Goal: Communication & Community: Answer question/provide support

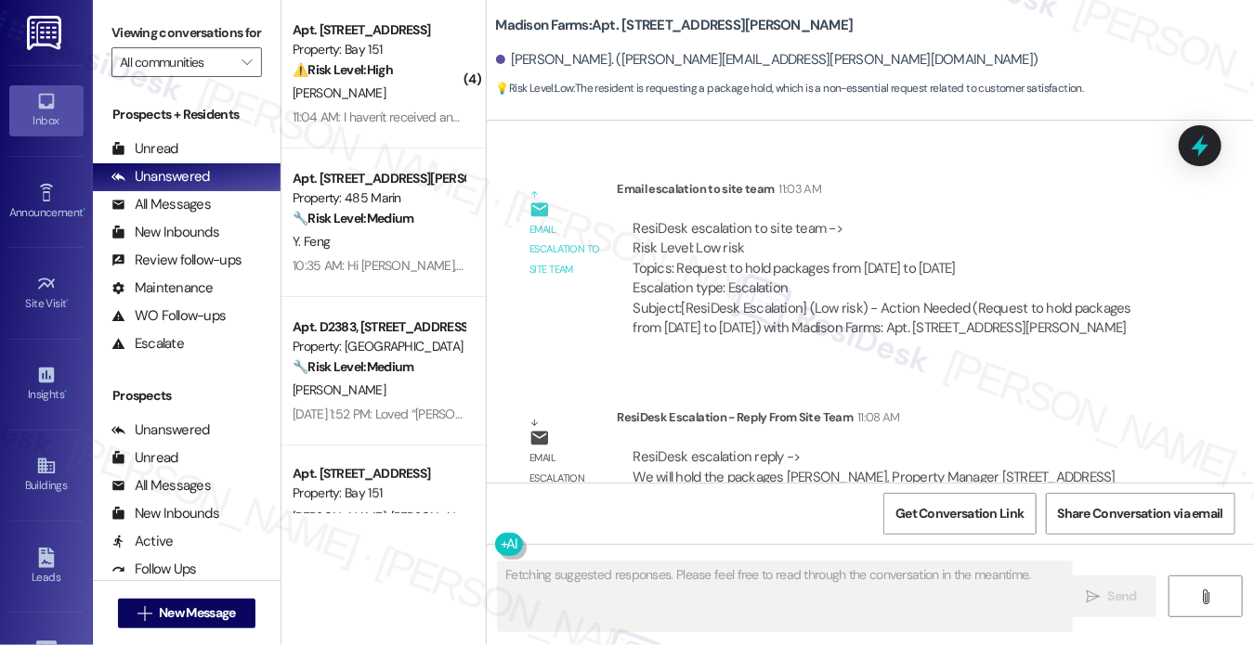
scroll to position [3736, 0]
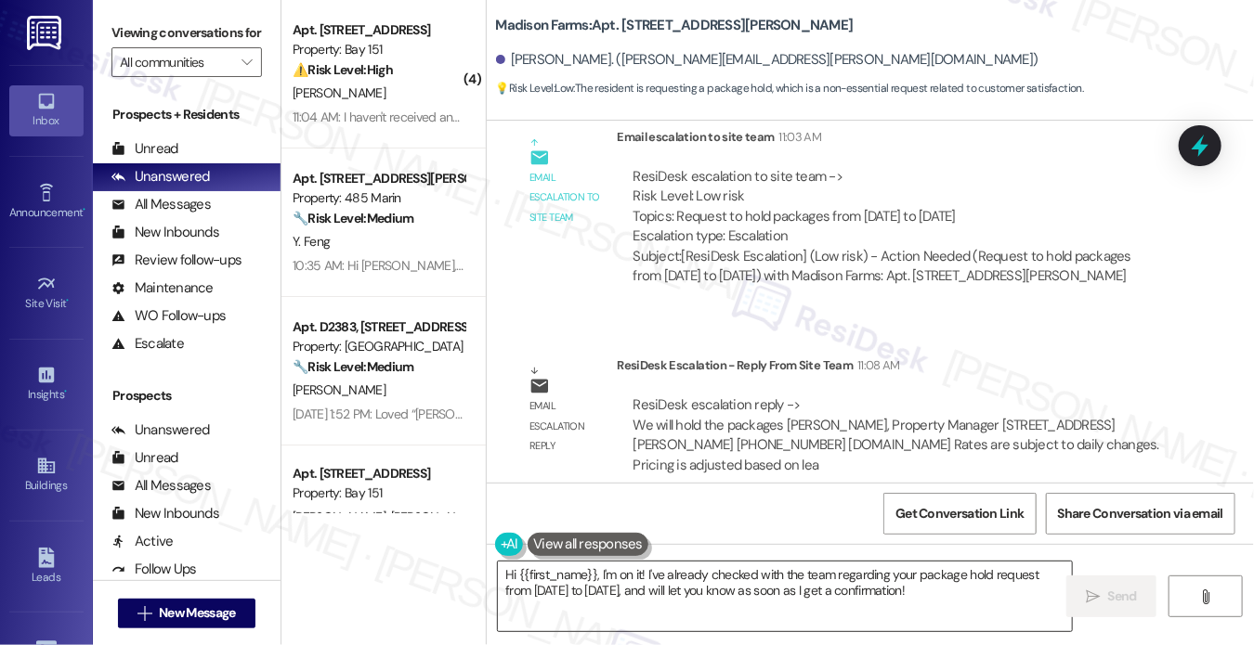
click at [728, 573] on textarea "Hi {{first_name}}, I'm on it! I've already checked with the team regarding your…" at bounding box center [785, 597] width 574 height 70
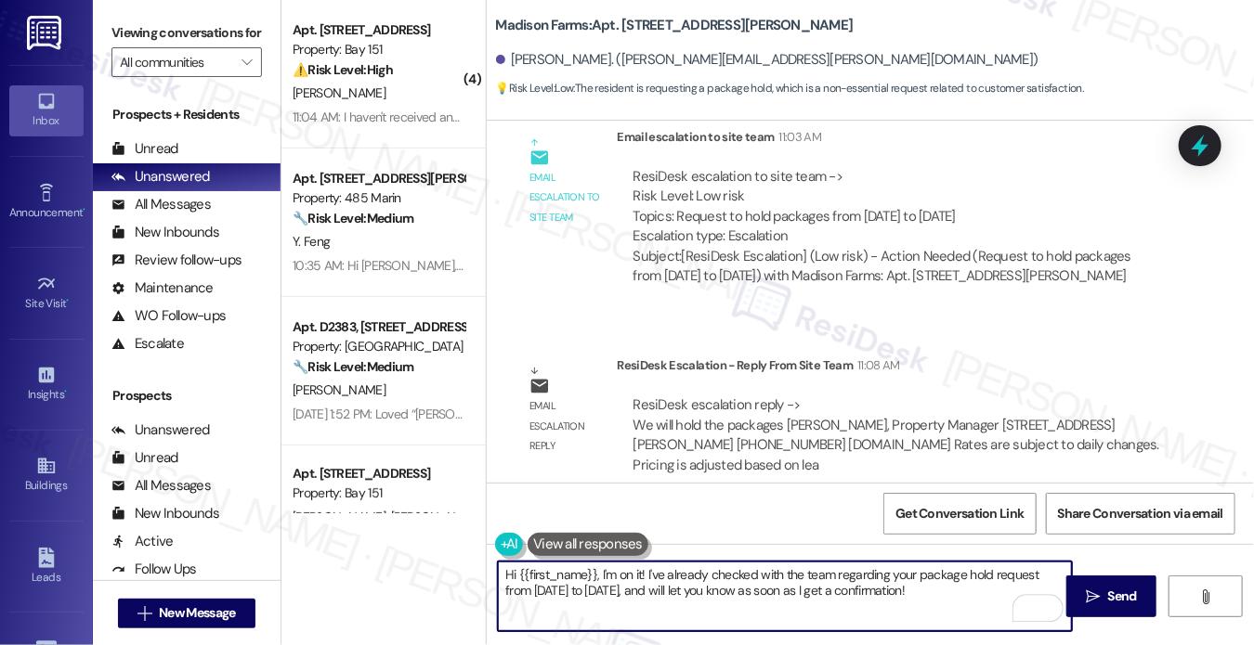
drag, startPoint x: 888, startPoint y: 599, endPoint x: 598, endPoint y: 573, distance: 290.9
click at [598, 573] on textarea "Hi {{first_name}}, I'm on it! I've already checked with the team regarding your…" at bounding box center [785, 597] width 574 height 70
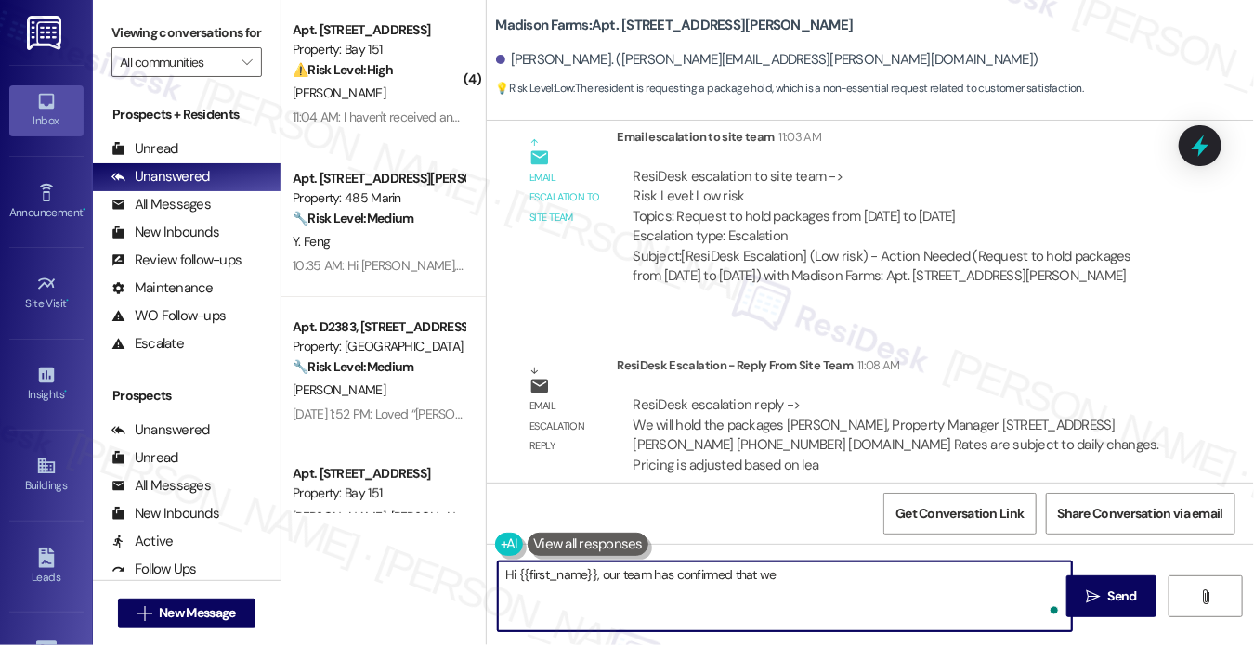
paste textarea "We will hold the packages"
click at [776, 572] on textarea "Hi {{first_name}}, our team has confirmed that we We will hold the packages" at bounding box center [785, 597] width 574 height 70
click at [957, 567] on textarea "Hi {{first_name}}, our team has confirmed that we will hold the packages" at bounding box center [785, 597] width 574 height 70
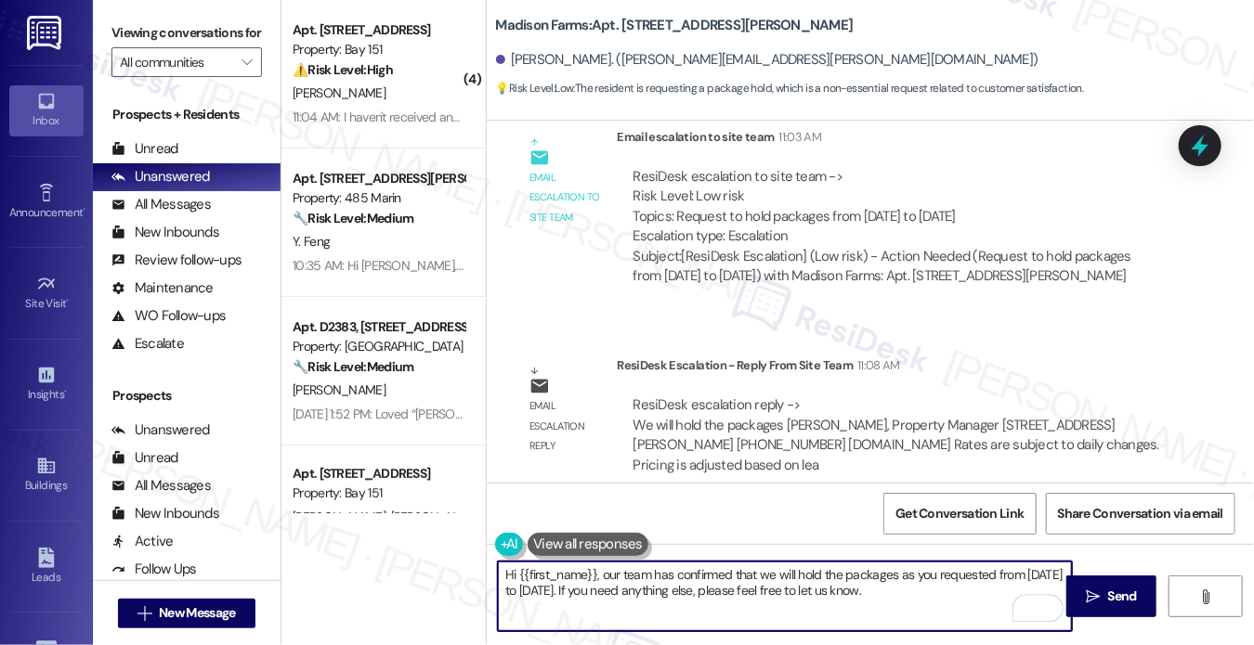
click at [885, 582] on textarea "Hi {{first_name}}, our team has confirmed that we will hold the packages as you…" at bounding box center [785, 597] width 574 height 70
click at [979, 585] on textarea "Hi {{first_name}}, our team has confirmed that we will hold the packages as you…" at bounding box center [785, 597] width 574 height 70
type textarea "Hi {{first_name}}, our team has confirmed that we will hold the packages as you…"
click at [1072, 583] on button " Send" at bounding box center [1111, 597] width 90 height 42
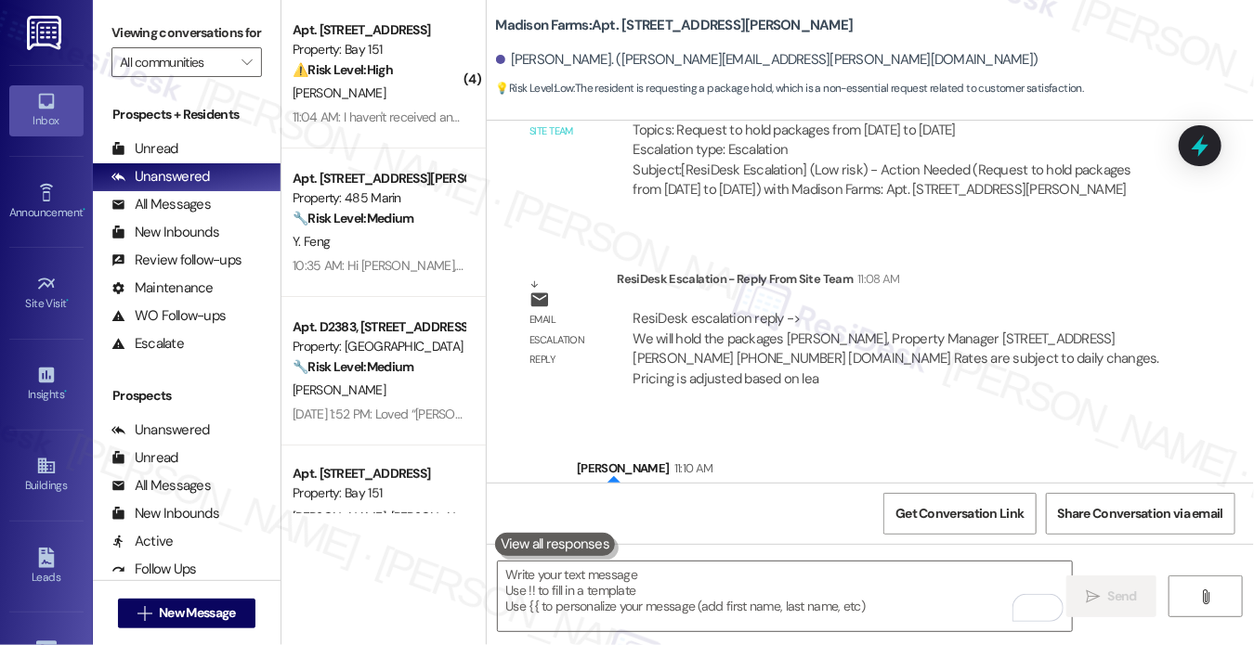
scroll to position [3886, 0]
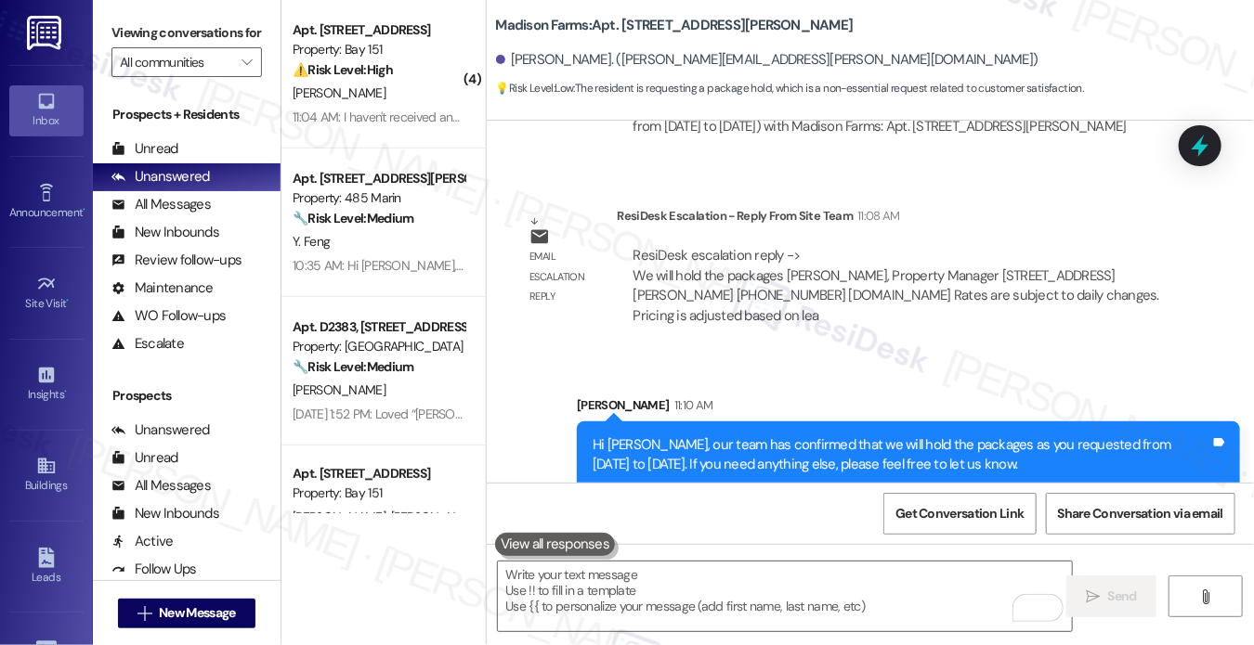
click at [691, 445] on div "Hi [PERSON_NAME], our team has confirmed that we will hold the packages as you …" at bounding box center [900, 455] width 617 height 40
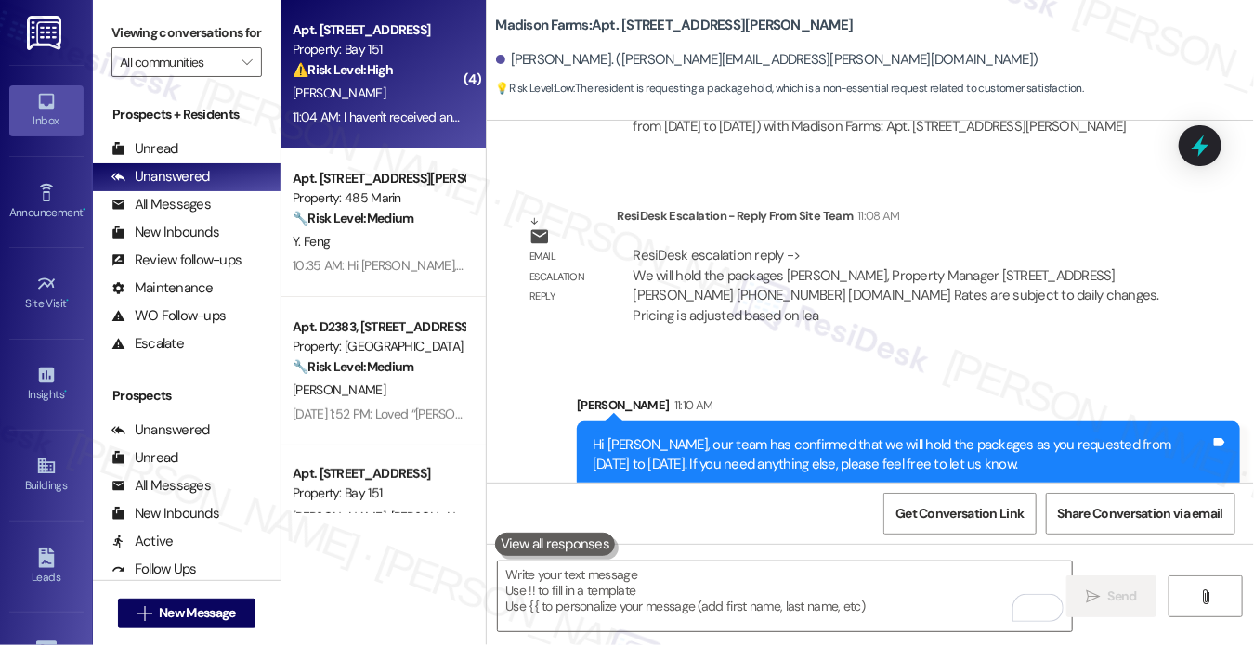
click at [412, 109] on div "11:04 AM: I haven't received any email from Luxer and neither it's in the packa…" at bounding box center [519, 117] width 454 height 17
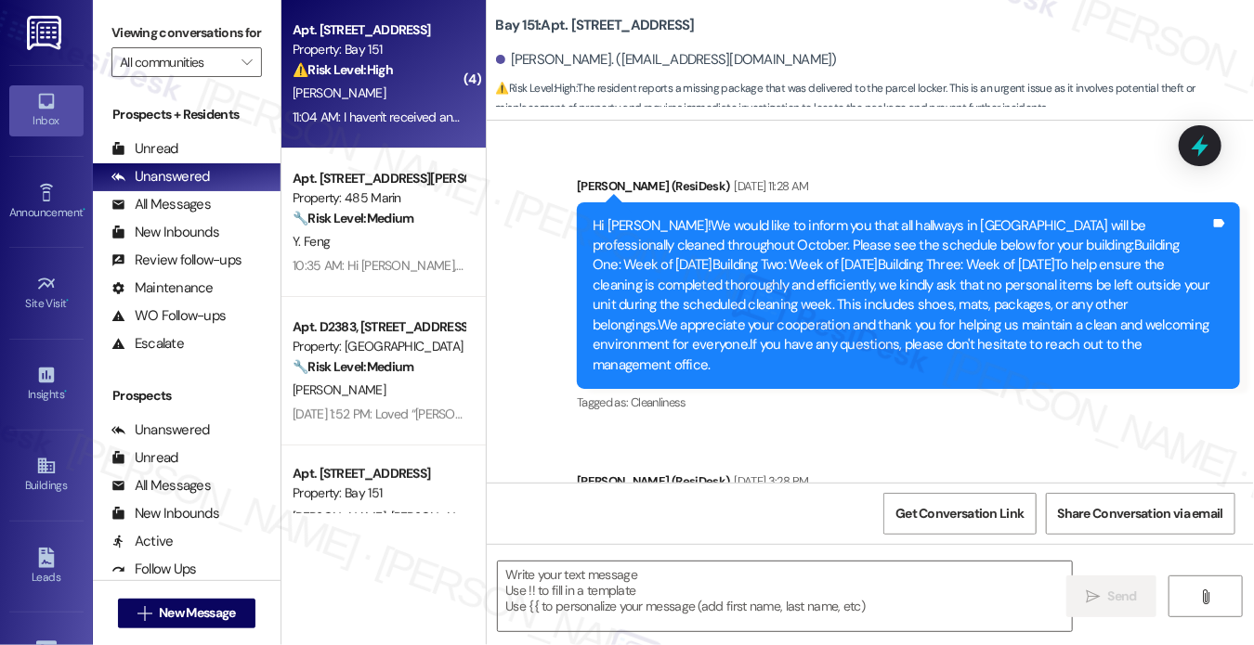
type textarea "Fetching suggested responses. Please feel free to read through the conversation…"
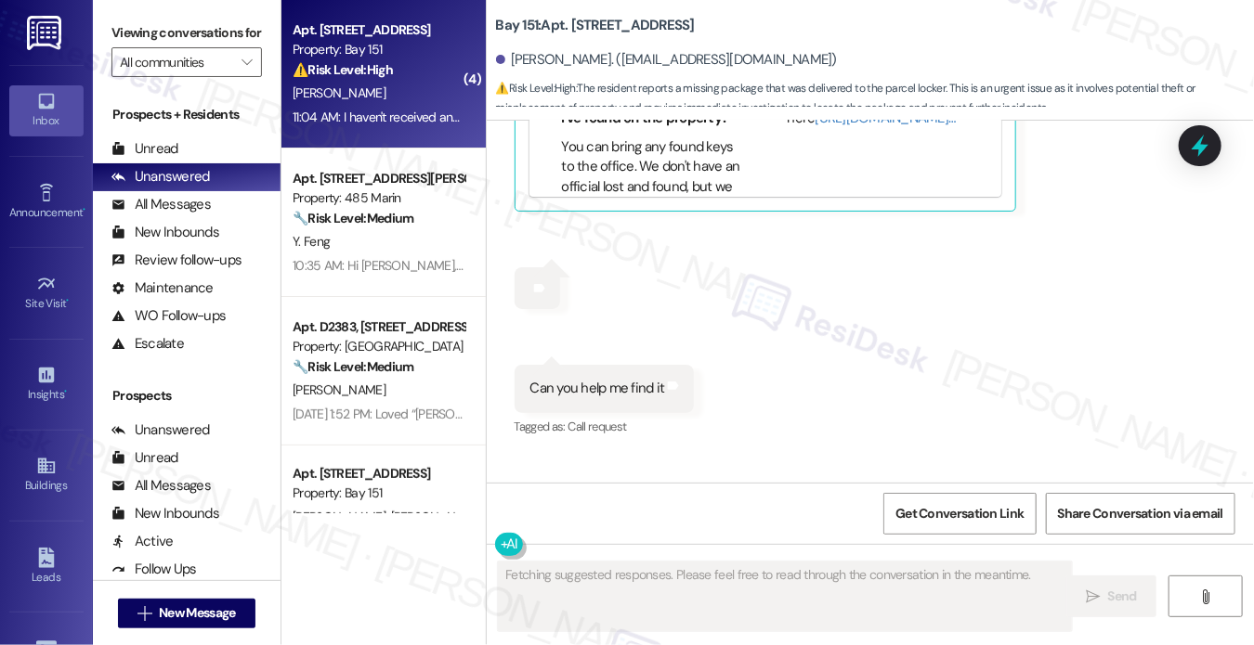
scroll to position [1471, 0]
